Goal: Task Accomplishment & Management: Manage account settings

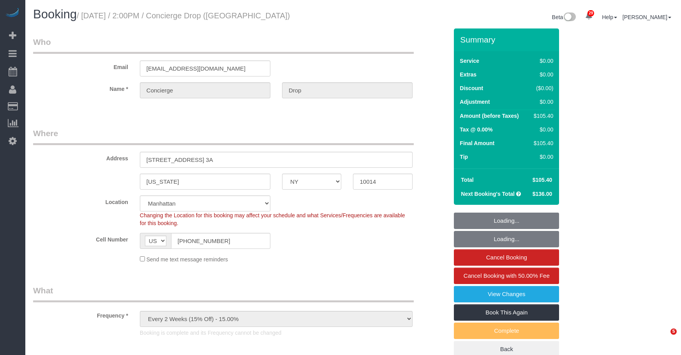
select select "NY"
select select "spot1"
select select "number:56"
select select "number:79"
select select "number:15"
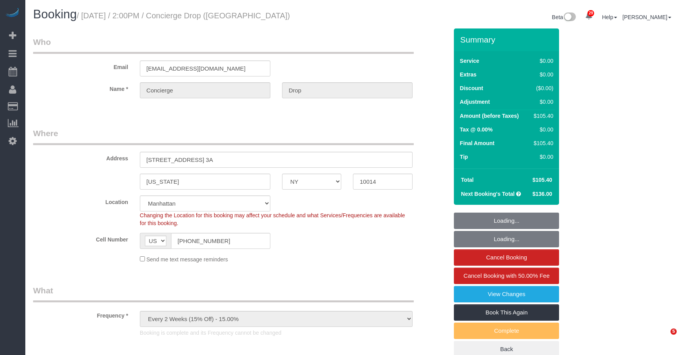
select select "number:7"
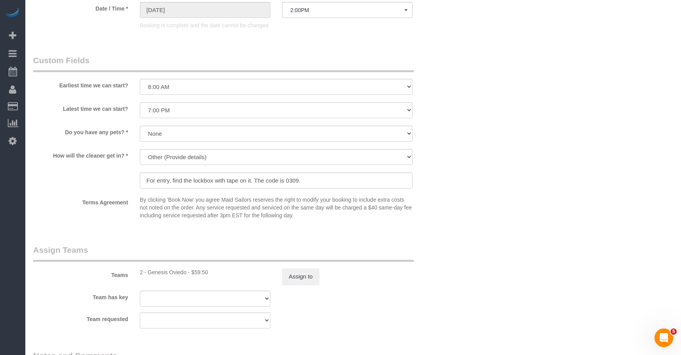
select select "string:stripe-pm_1RaQn24VGloSiKo7zeOF73Wj"
select select "1"
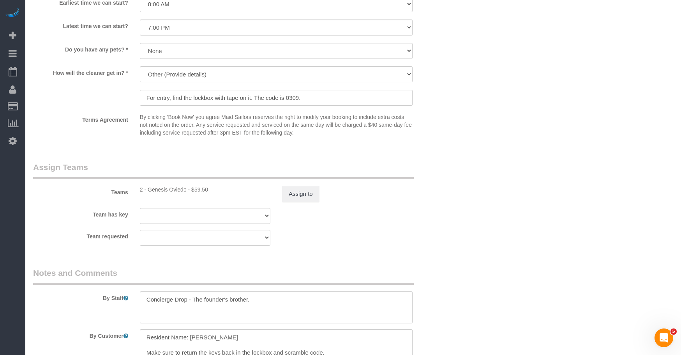
scroll to position [974, 0]
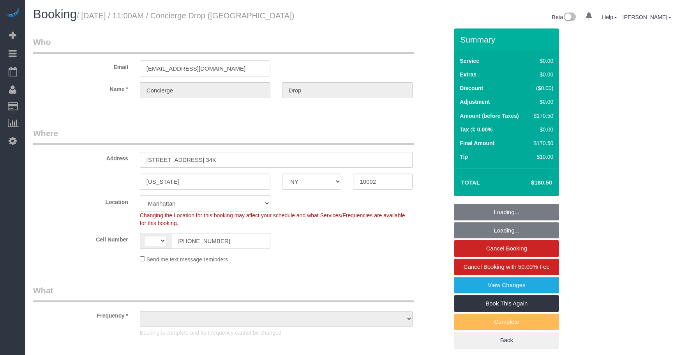
select select "NY"
select select "object:924"
select select "2"
select select "string:[GEOGRAPHIC_DATA]"
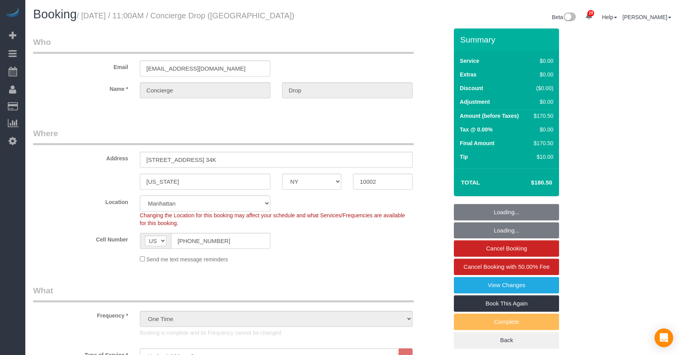
select select "number:89"
select select "number:90"
select select "number:14"
select select "number:5"
select select "string:stripe-pm_1RaQn24VGloSiKo7zeOF73Wj"
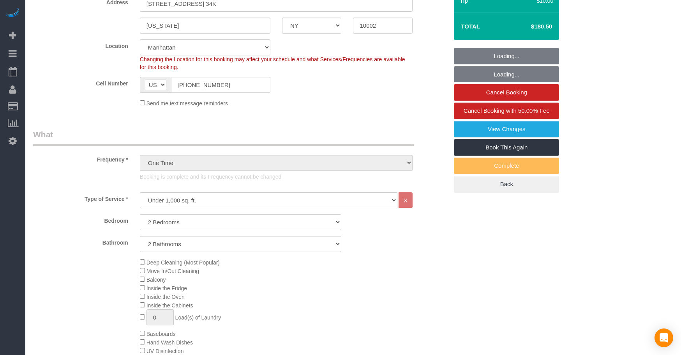
select select "spot1"
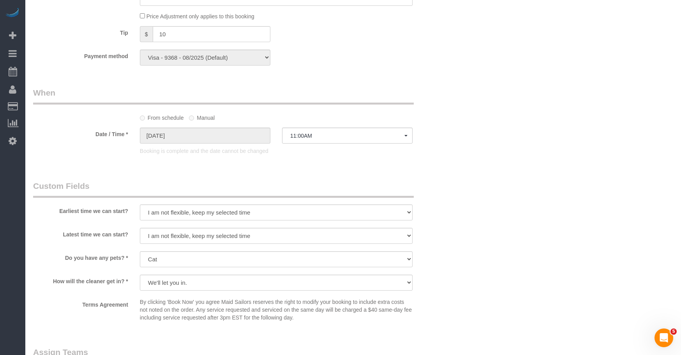
scroll to position [974, 0]
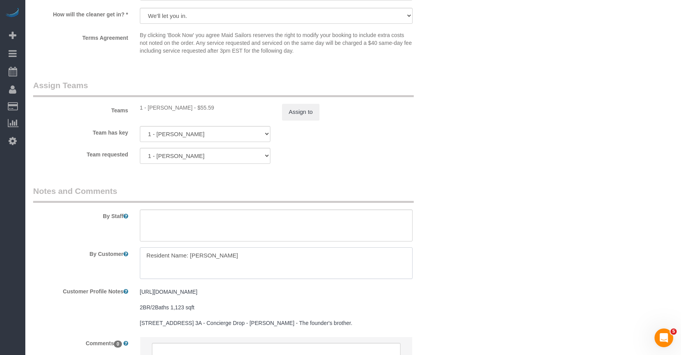
click at [58, 249] on div "By Customer" at bounding box center [240, 263] width 427 height 32
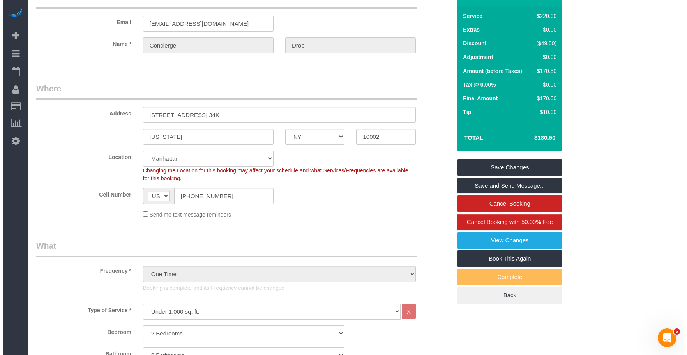
scroll to position [0, 0]
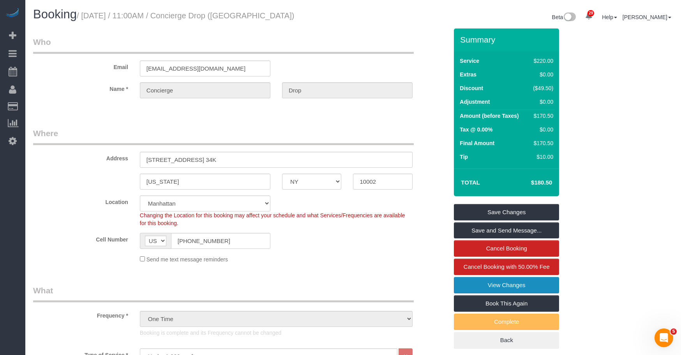
click at [462, 283] on link "View Changes" at bounding box center [506, 285] width 105 height 16
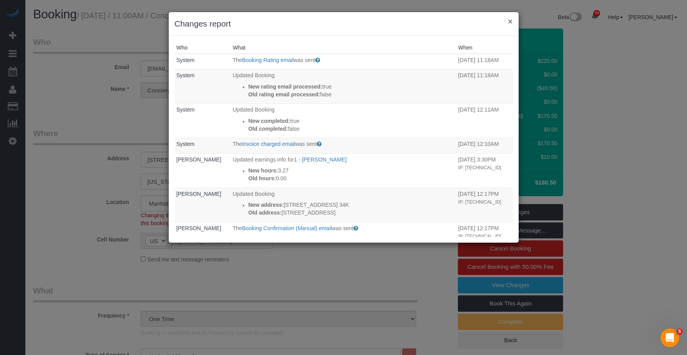
drag, startPoint x: 511, startPoint y: 20, endPoint x: 484, endPoint y: 24, distance: 27.6
click at [511, 20] on button "×" at bounding box center [510, 21] width 5 height 8
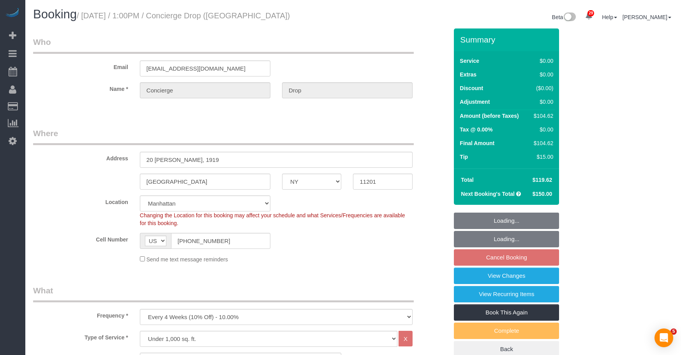
select select "NY"
select select "number:89"
select select "number:90"
select select "number:15"
select select "number:5"
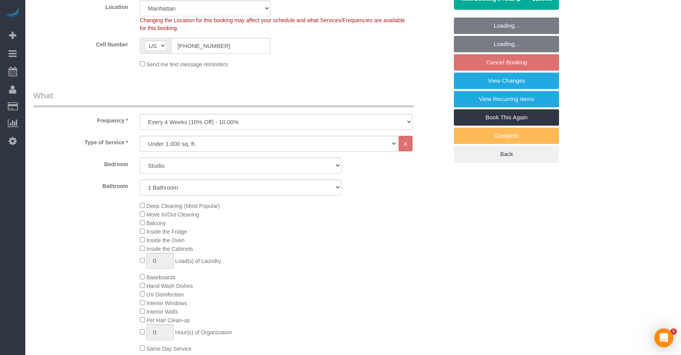
select select "spot6"
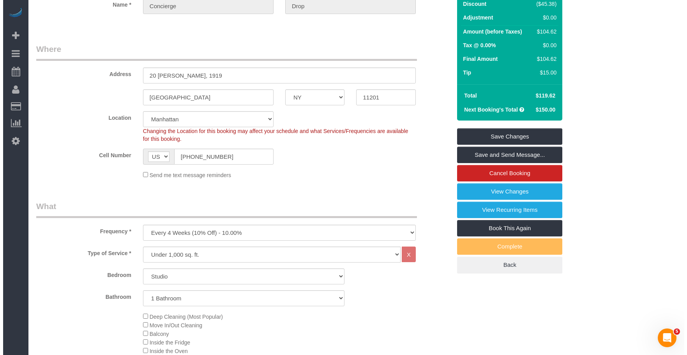
scroll to position [156, 0]
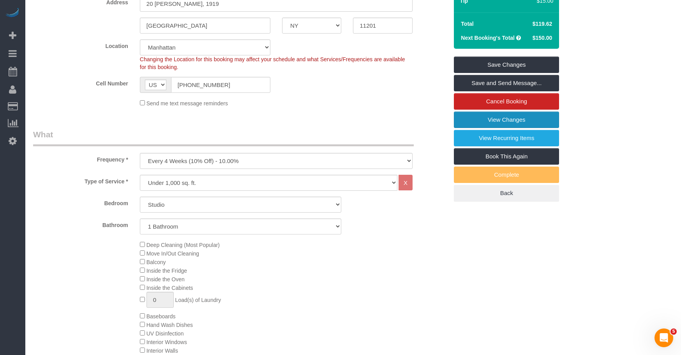
click at [469, 121] on link "View Changes" at bounding box center [506, 119] width 105 height 16
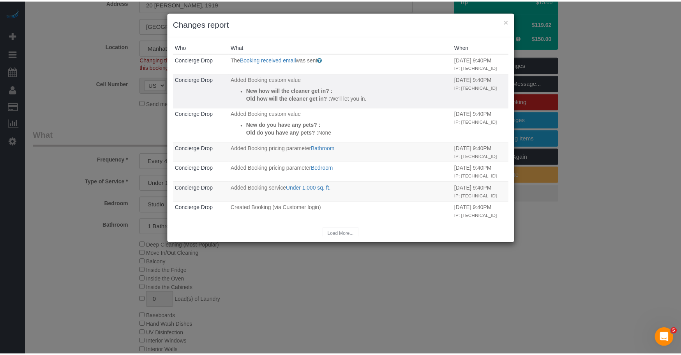
scroll to position [0, 0]
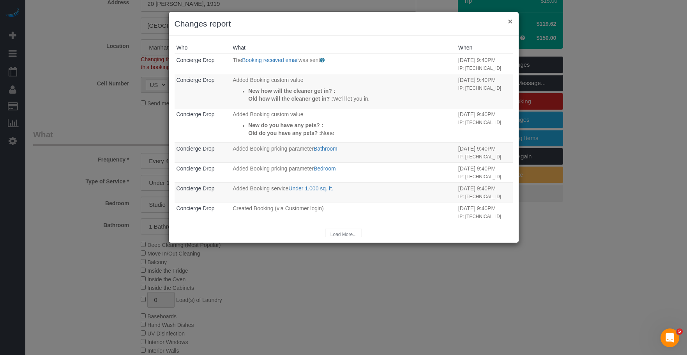
click at [511, 19] on button "×" at bounding box center [510, 21] width 5 height 8
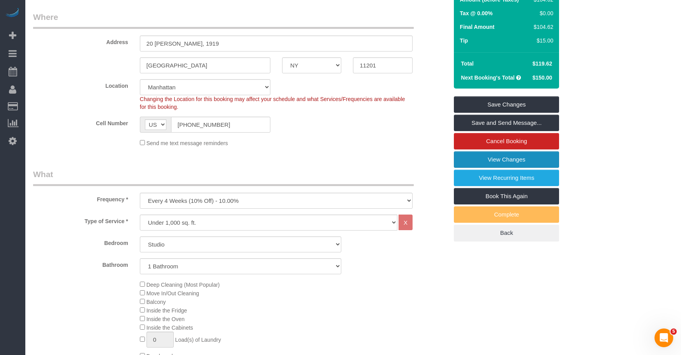
scroll to position [78, 0]
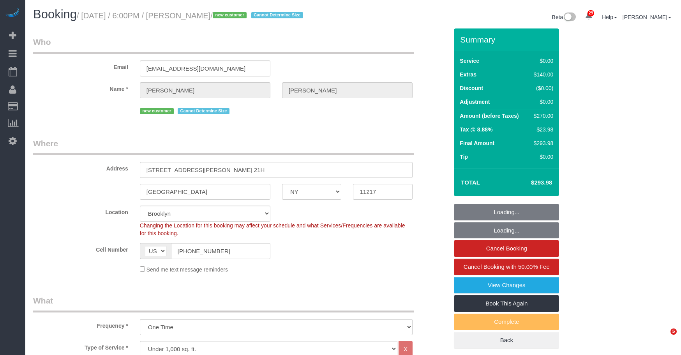
select select "NY"
select select "spot1"
select select "number:64"
select select "number:79"
select select "number:15"
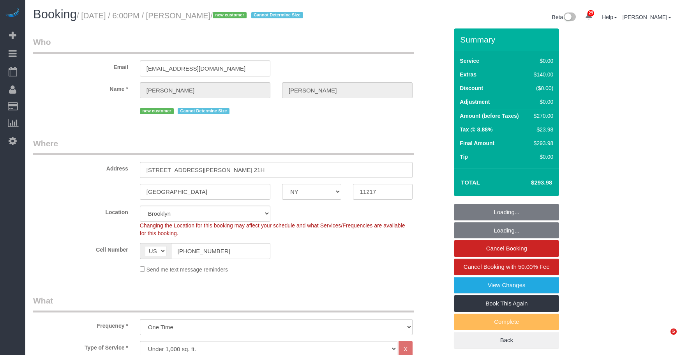
select select "number:6"
select select "1"
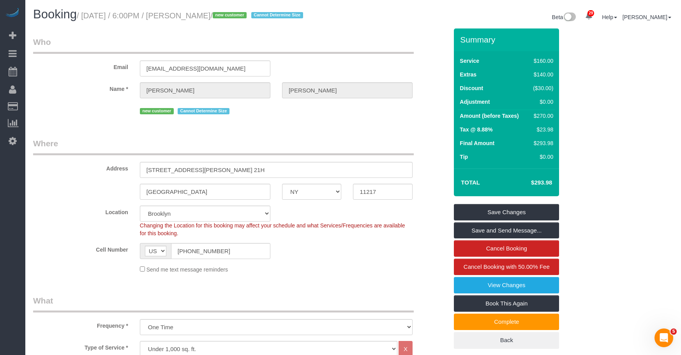
click at [211, 12] on small "/ September 29, 2025 / 6:00PM / Trishank Kuppusamy / new customer Cannot Determ…" at bounding box center [191, 15] width 229 height 9
drag, startPoint x: 83, startPoint y: 14, endPoint x: 268, endPoint y: 18, distance: 184.4
click at [268, 18] on small "/ September 29, 2025 / 6:00PM / Trishank Kuppusamy / new customer Cannot Determ…" at bounding box center [191, 15] width 229 height 9
copy small "September 29, 2025 / 6:00PM / Trishank Kuppusamy"
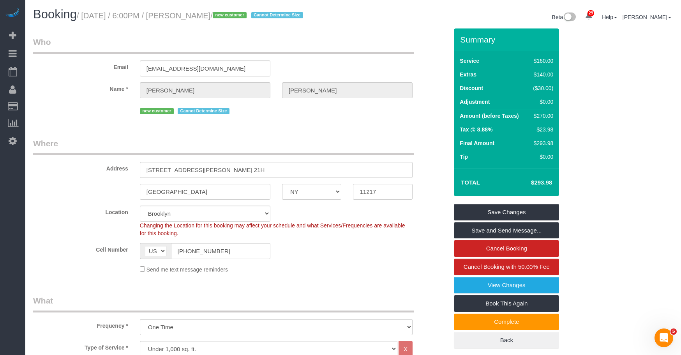
drag, startPoint x: 408, startPoint y: 14, endPoint x: 415, endPoint y: 10, distance: 8.4
click at [409, 13] on div "Beta 29 Your Notifications You have 0 alerts × You have 5 to charge for 09/26/2…" at bounding box center [516, 18] width 326 height 21
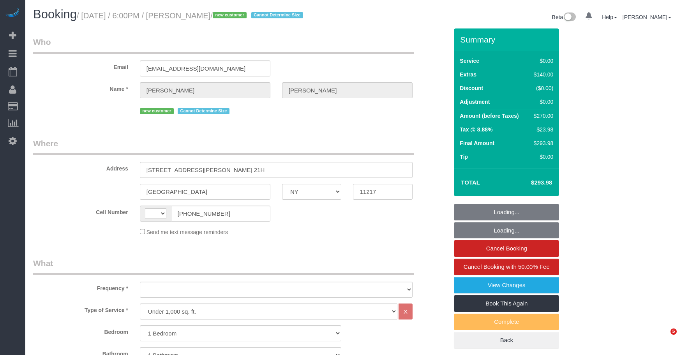
select select "NY"
select select "1"
select select "string:stripe-pm_1SCMnH4VGloSiKo7dmLPQ8om"
select select "number:64"
select select "number:79"
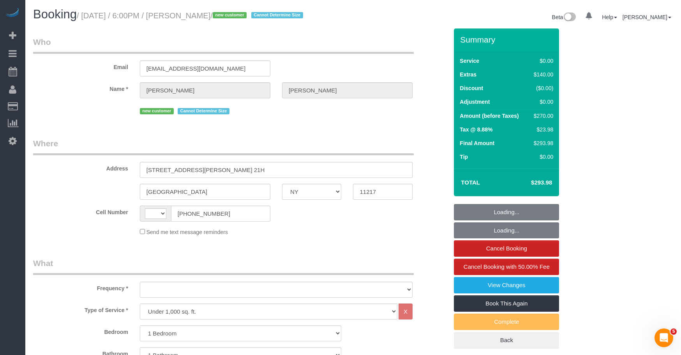
select select "number:15"
select select "number:6"
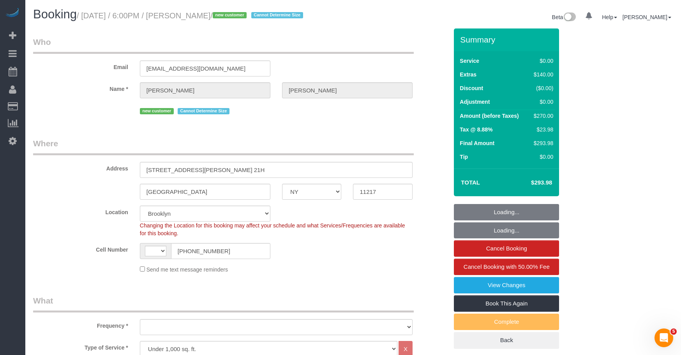
click at [268, 18] on small "/ [DATE] / 6:00PM / [PERSON_NAME] / new customer Cannot Determine Size" at bounding box center [191, 15] width 229 height 9
select select "string:[GEOGRAPHIC_DATA]"
select select "object:830"
select select "1"
select select "spot1"
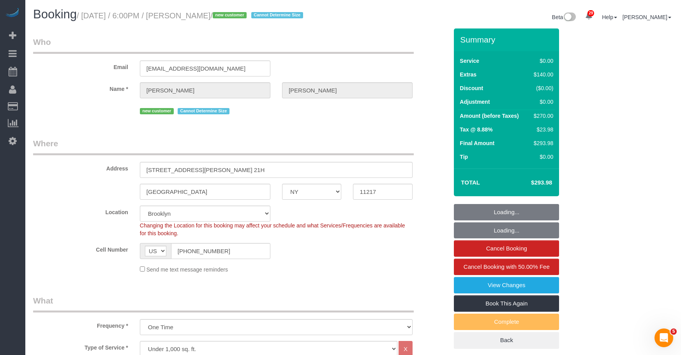
select select "object:1122"
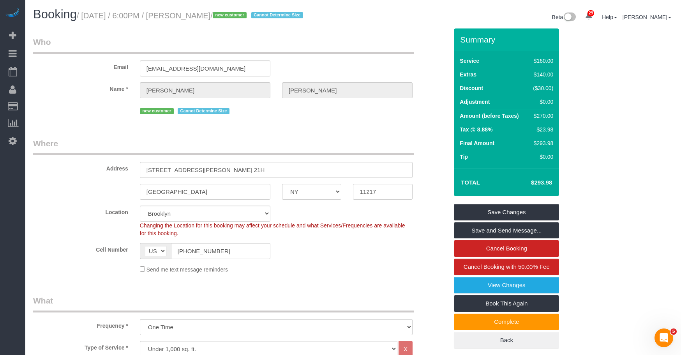
click at [381, 28] on div "Booking / September 29, 2025 / 6:00PM / Trishank Kuppusamy / new customer Canno…" at bounding box center [353, 18] width 652 height 21
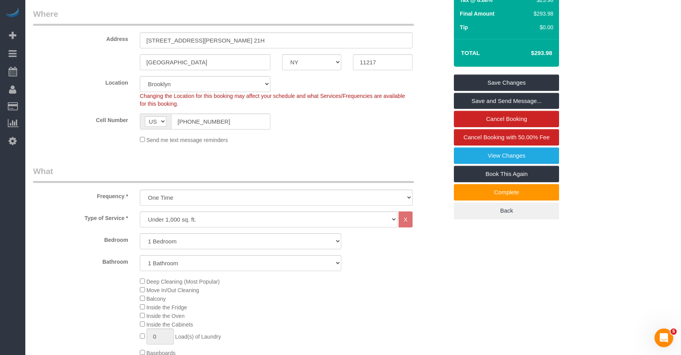
scroll to position [195, 0]
